Goal: Task Accomplishment & Management: Use online tool/utility

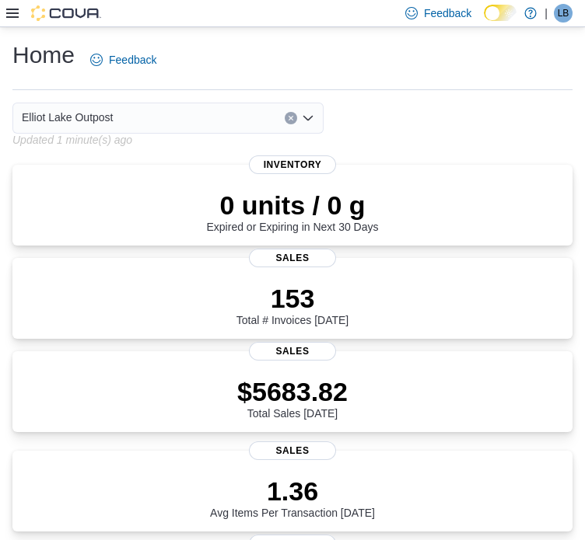
click at [12, 12] on icon at bounding box center [12, 13] width 12 height 12
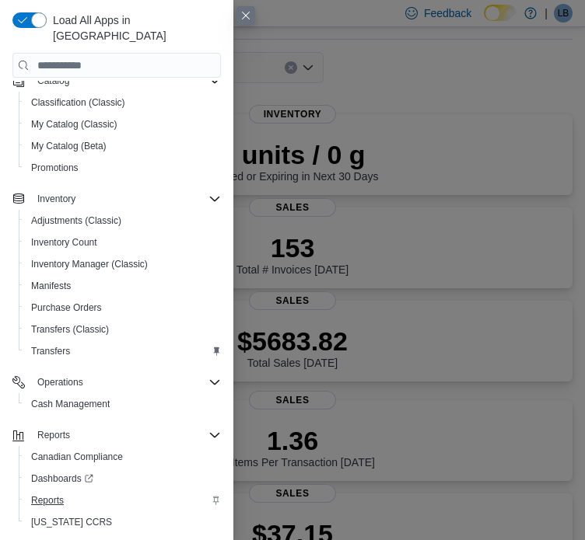
scroll to position [78, 0]
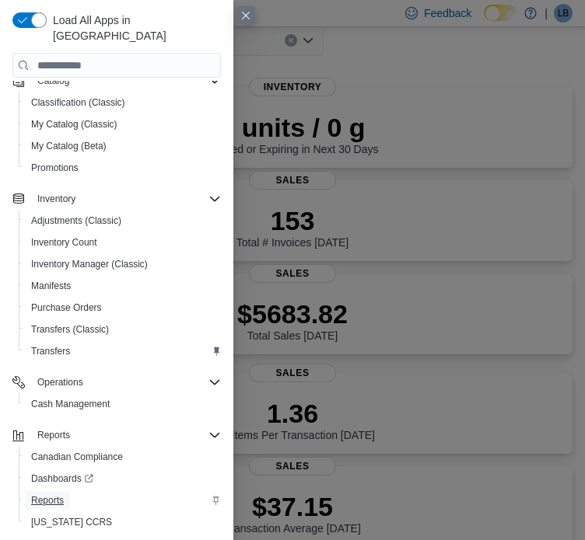
click at [44, 494] on span "Reports" at bounding box center [47, 500] width 33 height 12
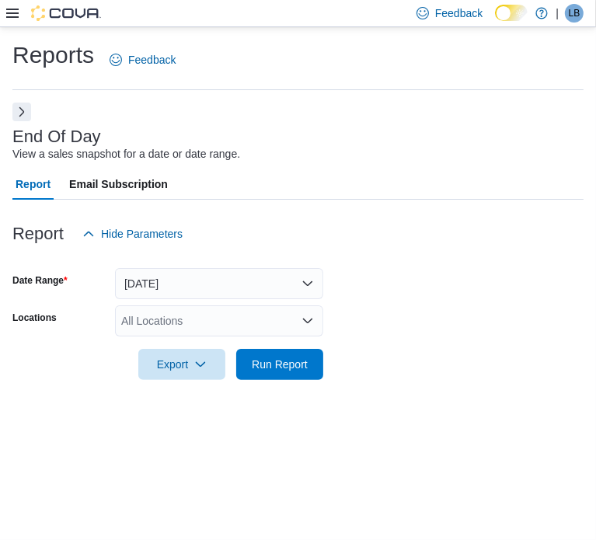
click at [155, 317] on div "All Locations" at bounding box center [219, 320] width 208 height 31
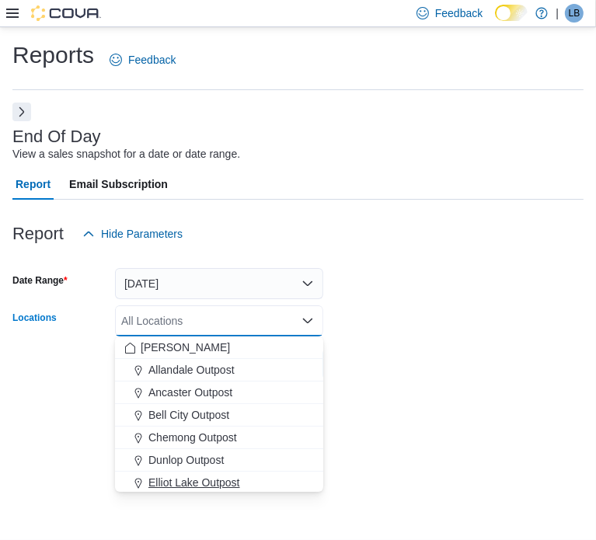
click at [187, 481] on span "Elliot Lake Outpost" at bounding box center [194, 483] width 92 height 16
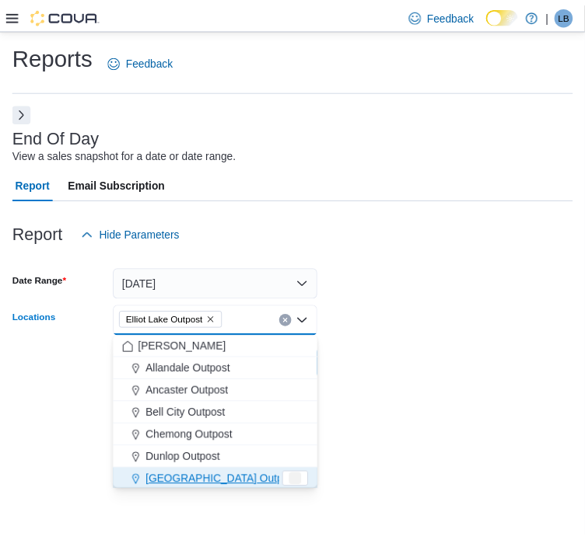
scroll to position [2, 0]
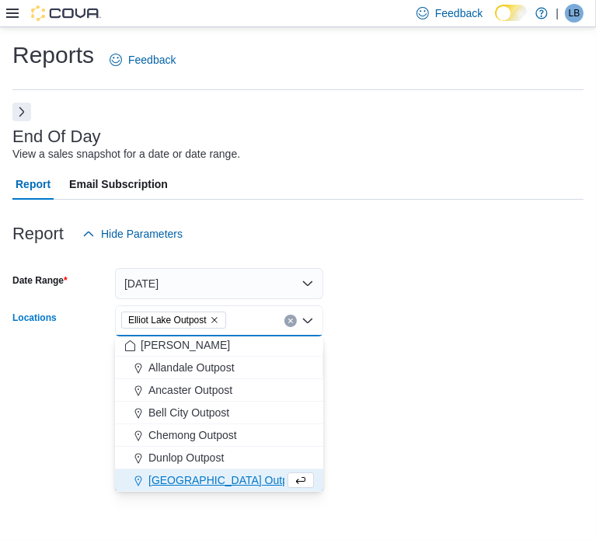
click at [49, 485] on div "Reports Feedback End Of Day View a sales snapshot for a date or date range. Rep…" at bounding box center [298, 283] width 596 height 513
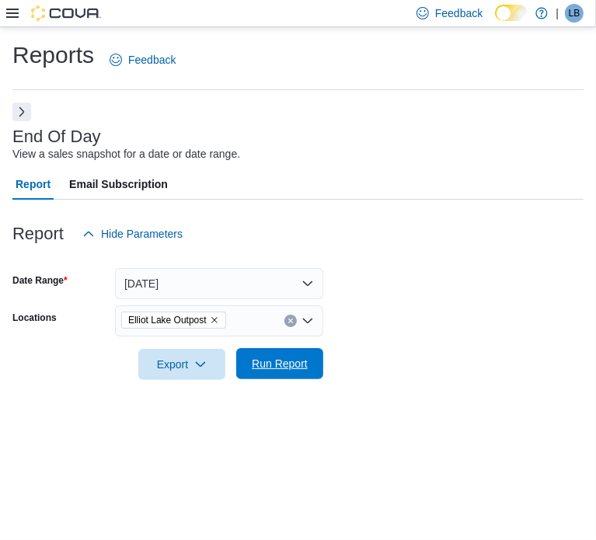
click at [306, 368] on span "Run Report" at bounding box center [280, 364] width 56 height 16
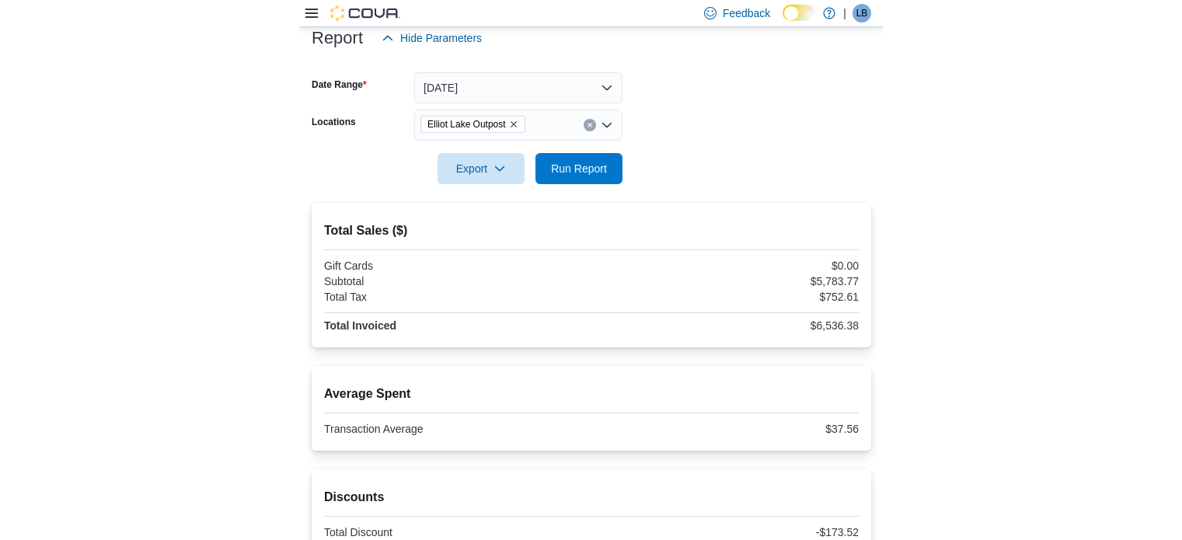
scroll to position [389, 0]
